Goal: Book appointment/travel/reservation

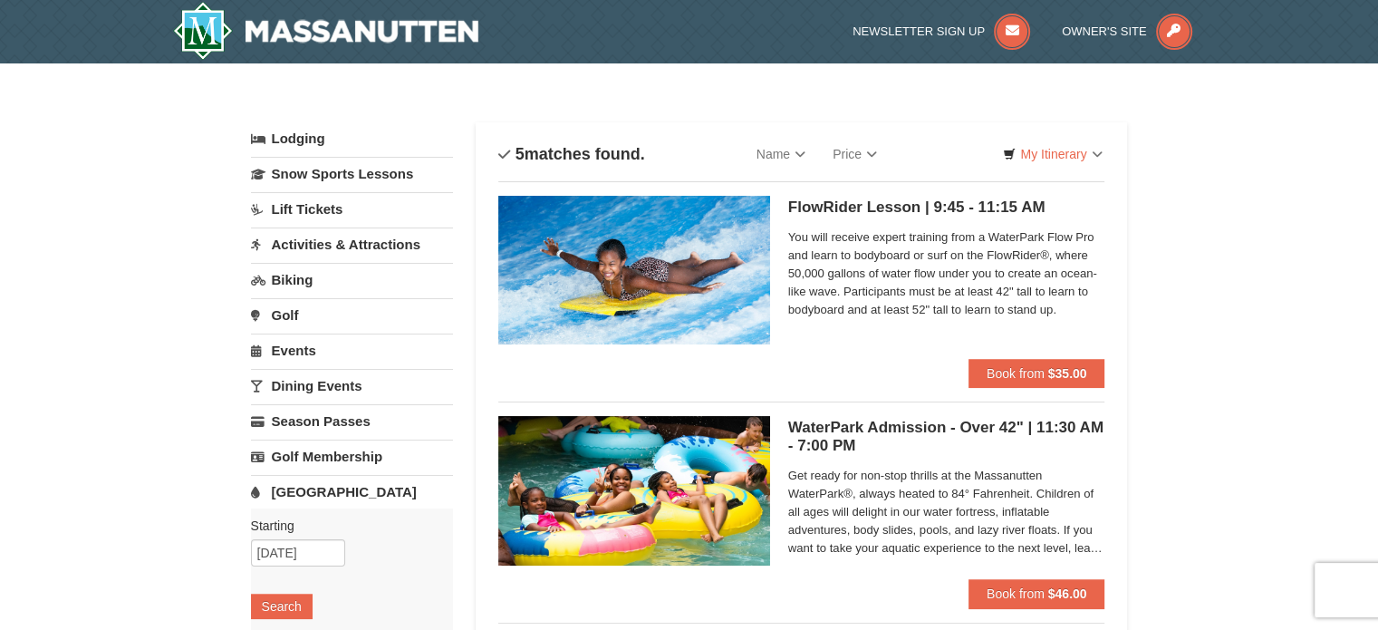
click at [296, 144] on link "Lodging" at bounding box center [352, 138] width 202 height 33
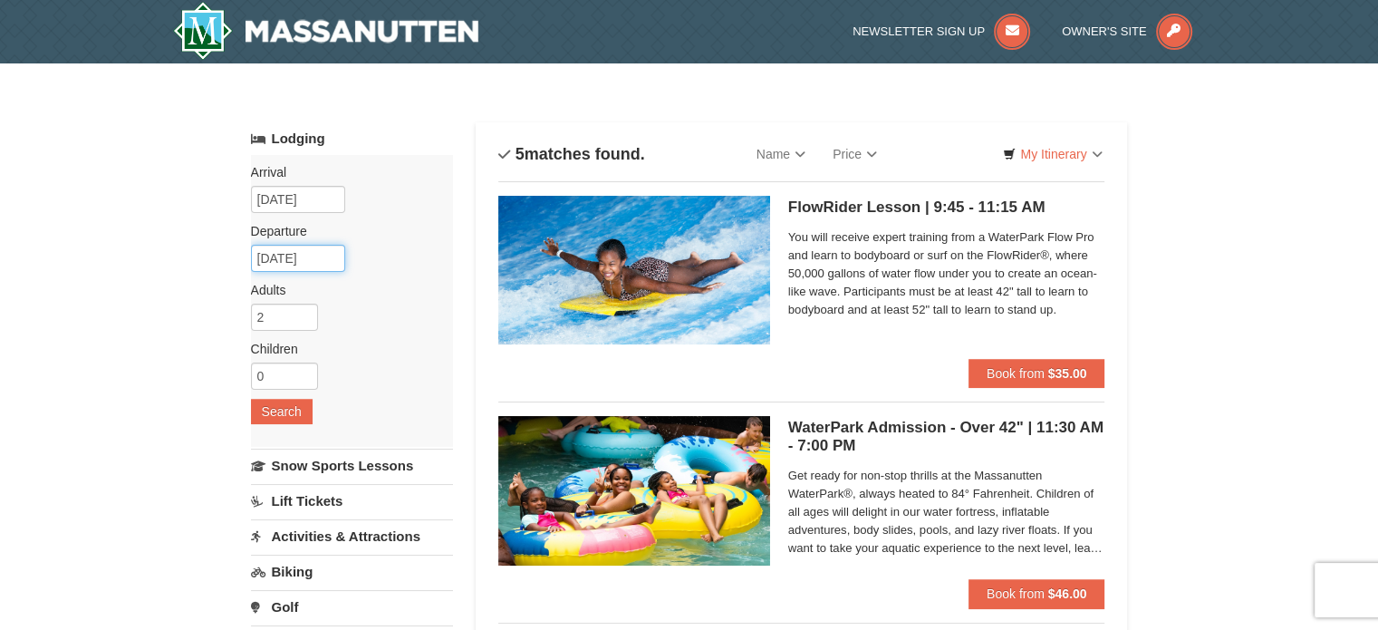
click at [281, 253] on input "10/20/2025" at bounding box center [298, 258] width 94 height 27
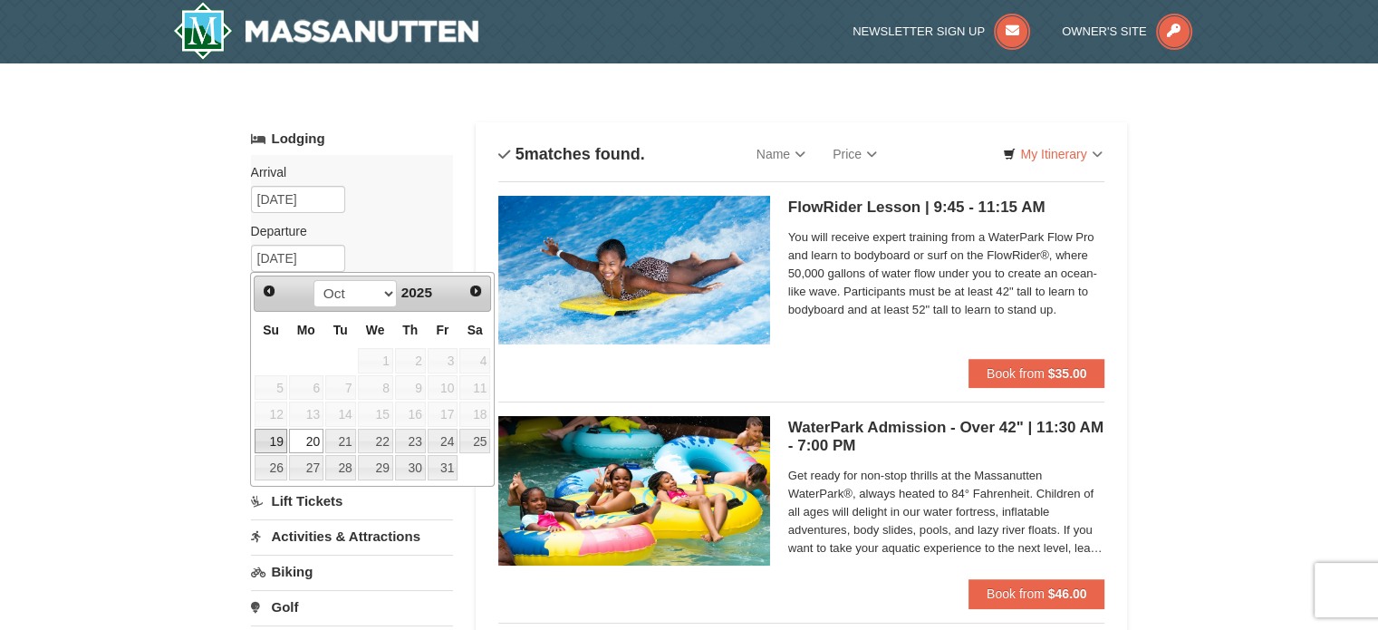
click at [279, 438] on link "19" at bounding box center [271, 440] width 32 height 25
type input "[DATE]"
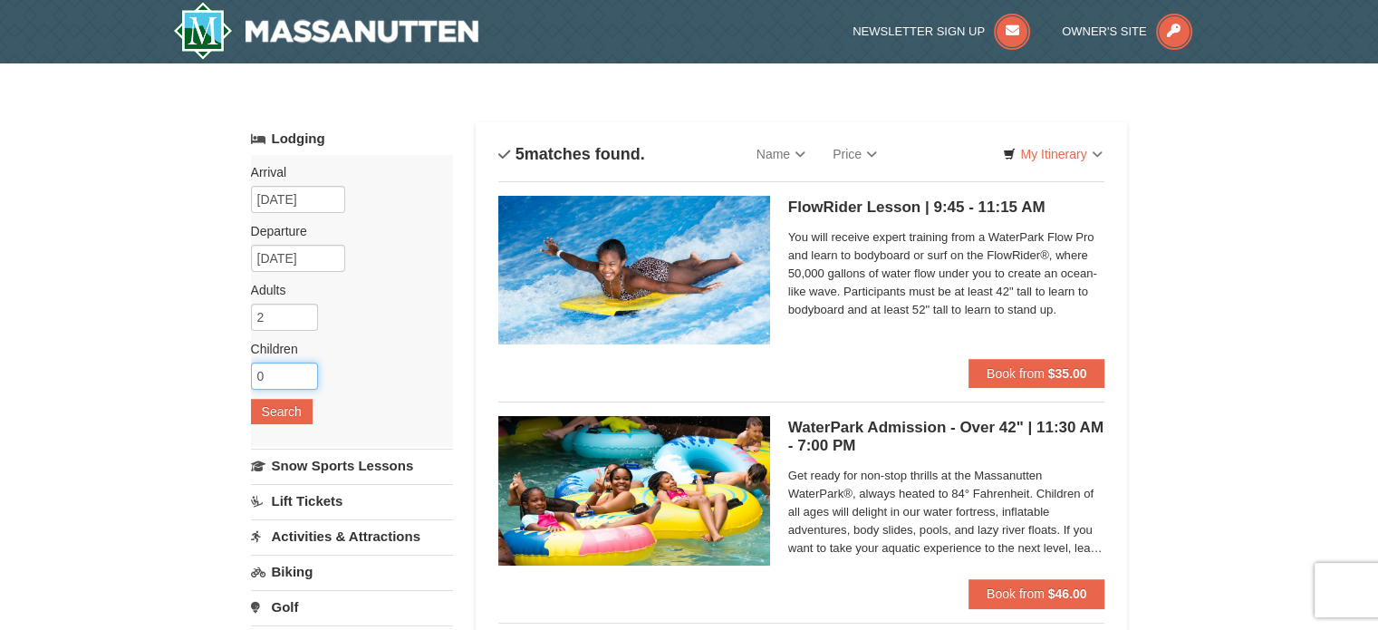
click at [266, 375] on input "0" at bounding box center [284, 375] width 67 height 27
type input "1"
click at [305, 370] on input "1" at bounding box center [284, 375] width 67 height 27
click at [359, 380] on div "Arrival Please format dates MM/DD/YYYY Please format dates MM/DD/YYYY 10/18/202…" at bounding box center [352, 301] width 202 height 292
click at [279, 409] on button "Search" at bounding box center [282, 411] width 62 height 25
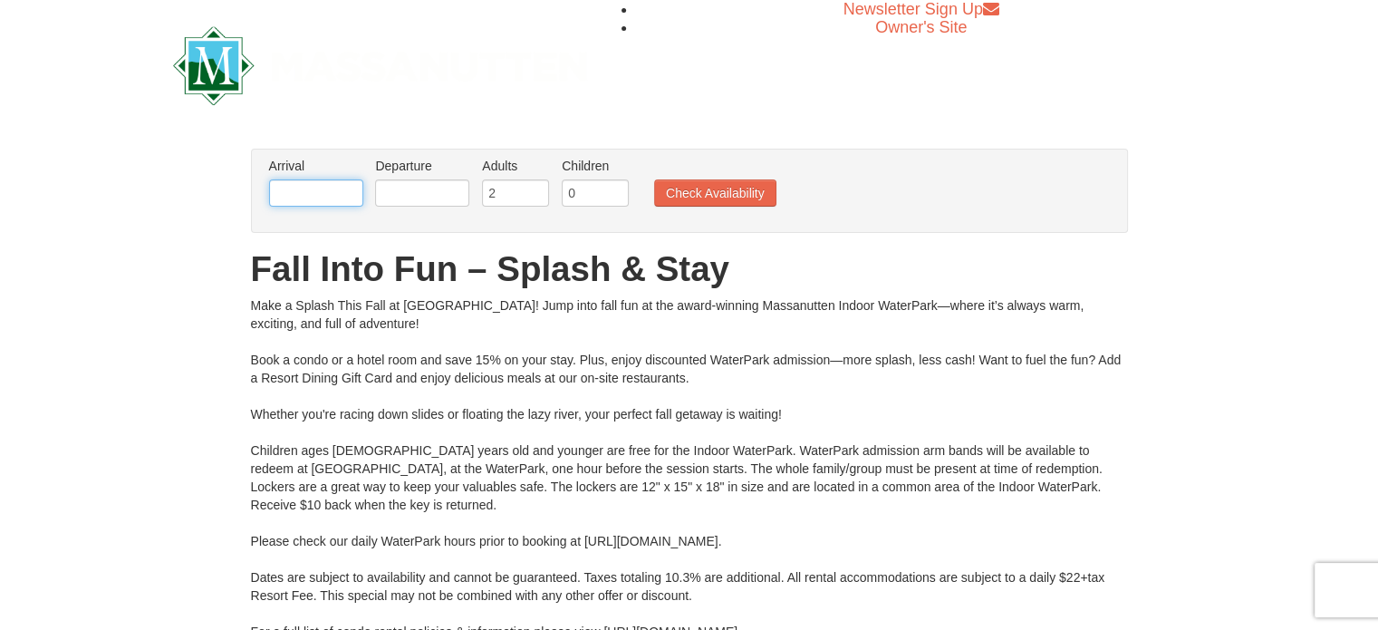
click at [302, 191] on input "text" at bounding box center [316, 192] width 94 height 27
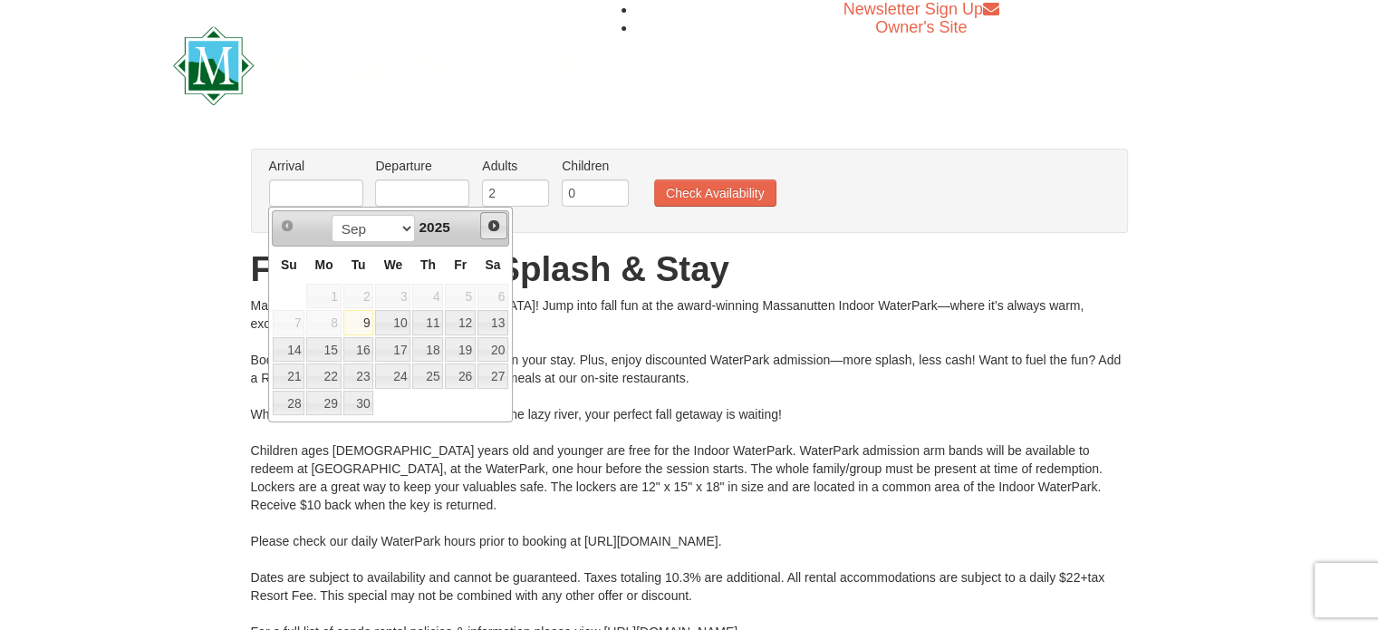
click at [505, 224] on link "Next" at bounding box center [493, 225] width 27 height 27
click at [505, 343] on link "18" at bounding box center [492, 349] width 31 height 25
type input "[DATE]"
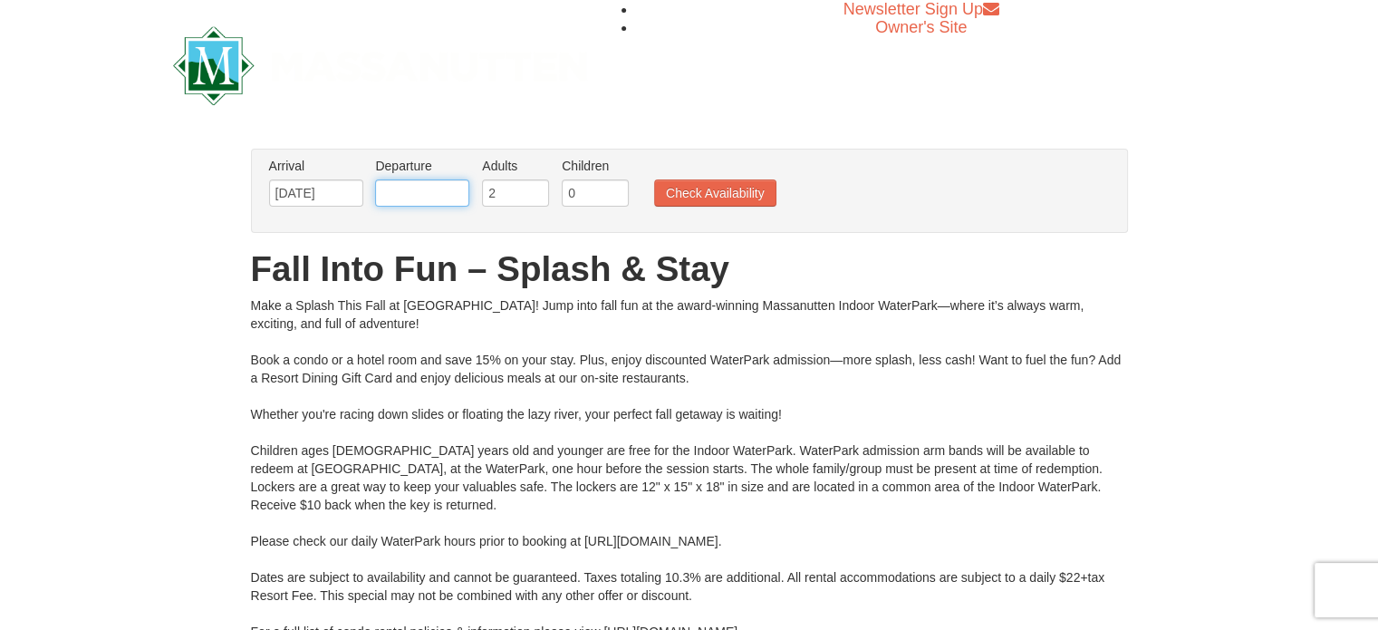
click at [413, 190] on input "text" at bounding box center [422, 192] width 94 height 27
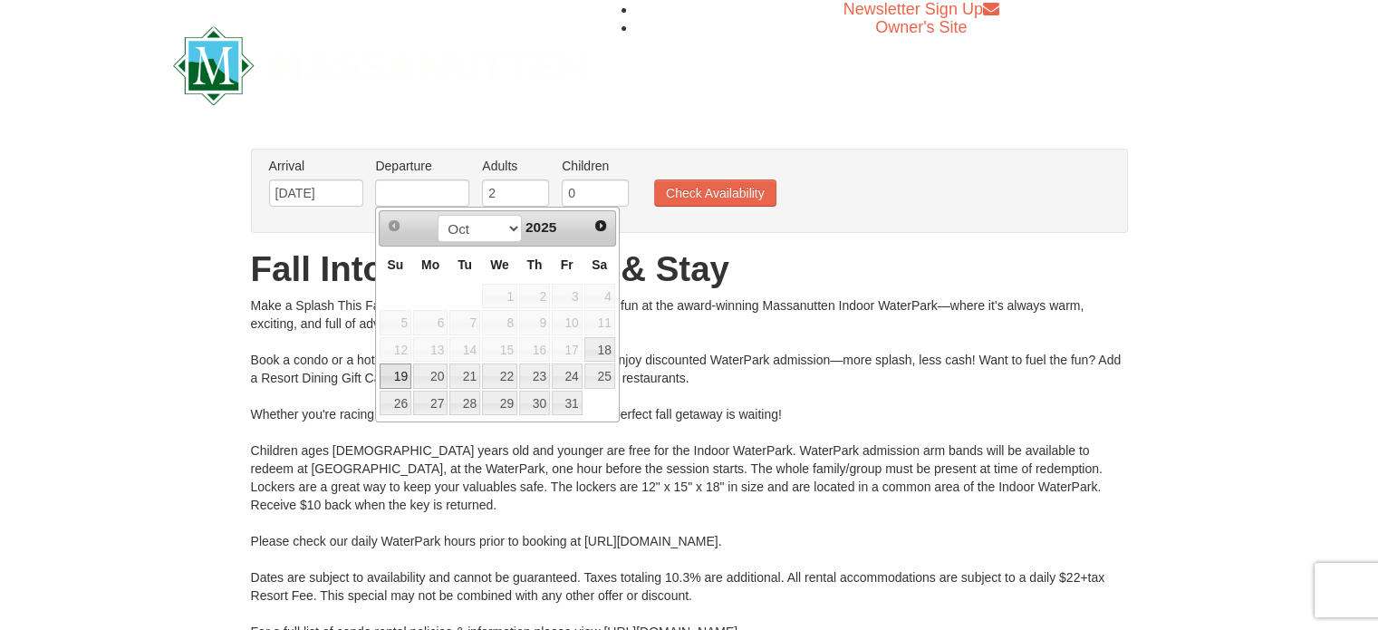
click at [405, 372] on link "19" at bounding box center [396, 375] width 32 height 25
type input "[DATE]"
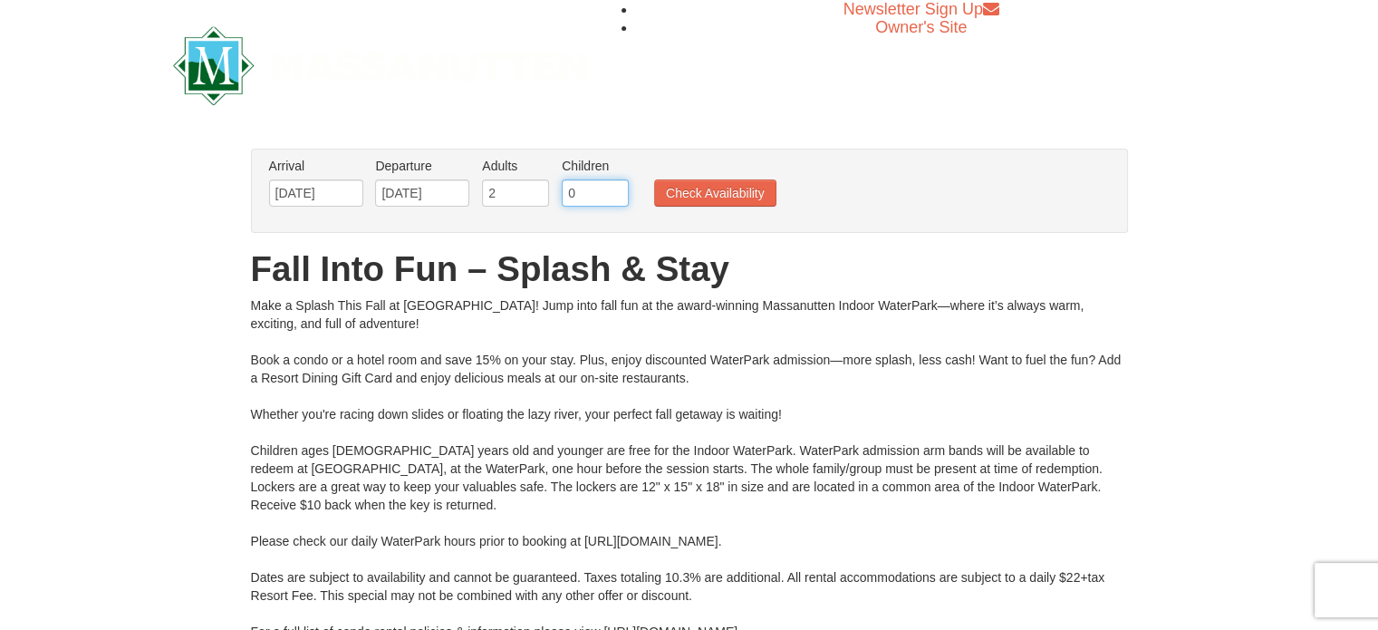
click at [601, 189] on input "0" at bounding box center [595, 192] width 67 height 27
type input "1"
click at [611, 187] on input "1" at bounding box center [595, 192] width 67 height 27
click at [690, 190] on button "Check Availability" at bounding box center [715, 192] width 122 height 27
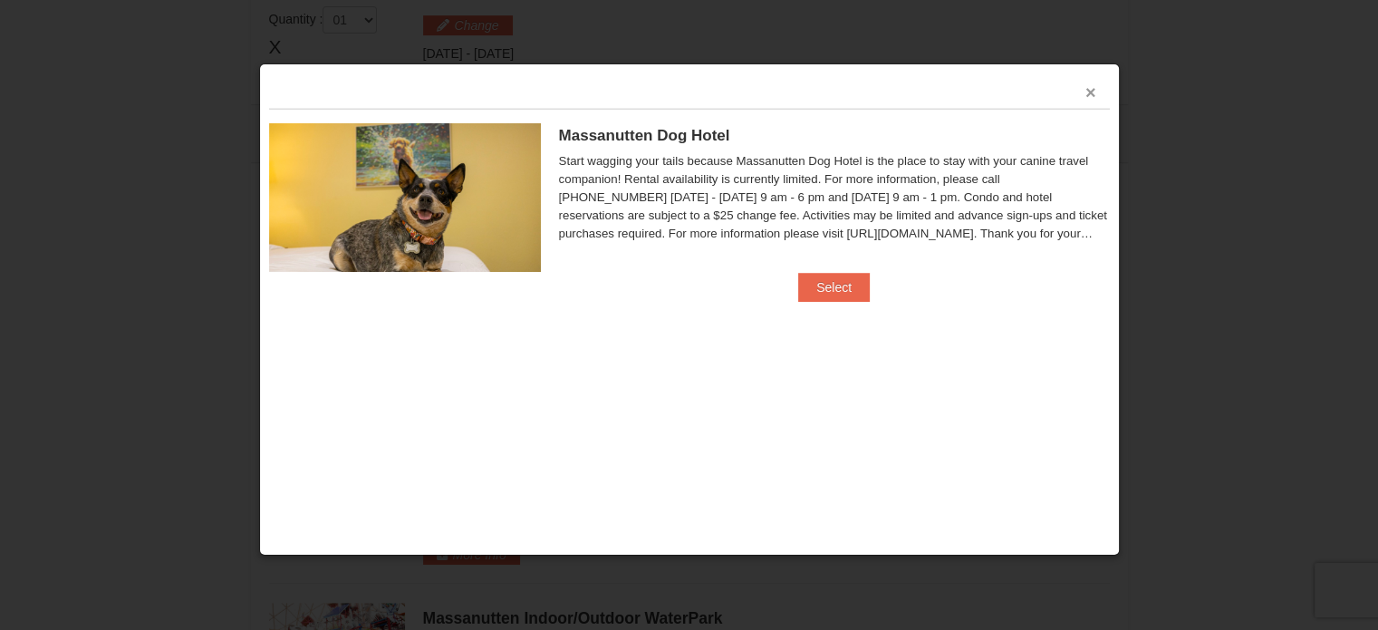
click at [1089, 93] on button "×" at bounding box center [1090, 92] width 11 height 18
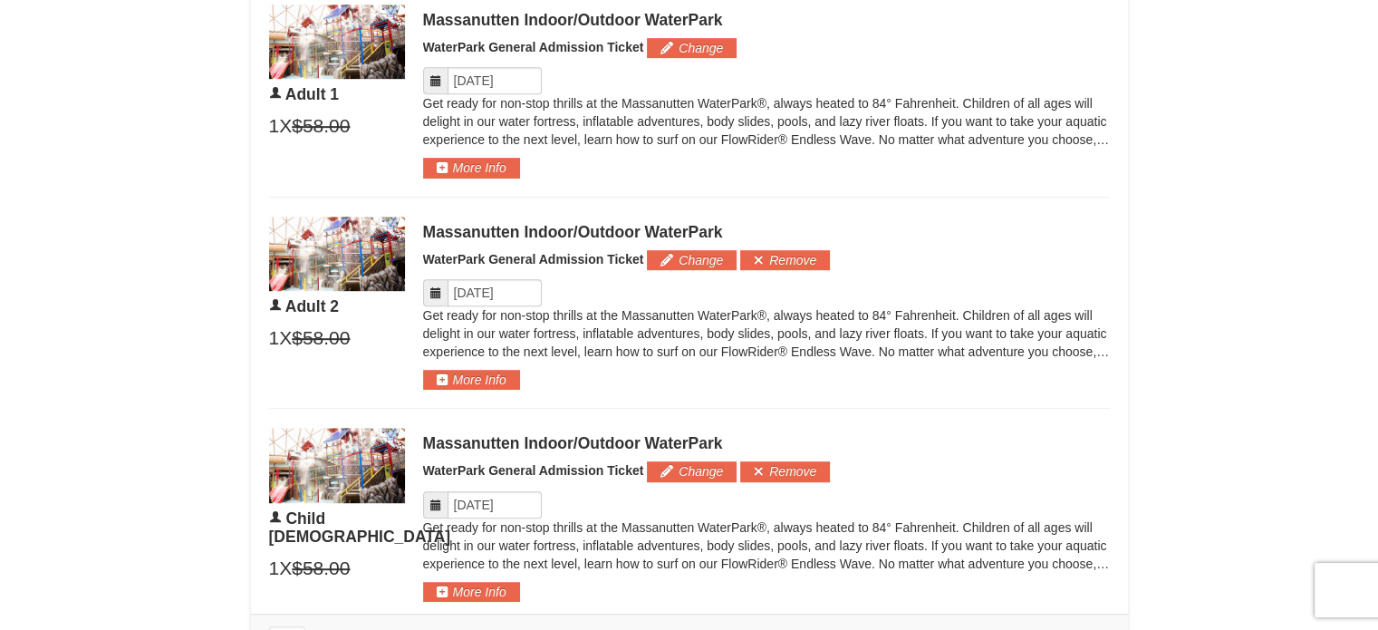
scroll to position [950, 0]
